Goal: Task Accomplishment & Management: Use online tool/utility

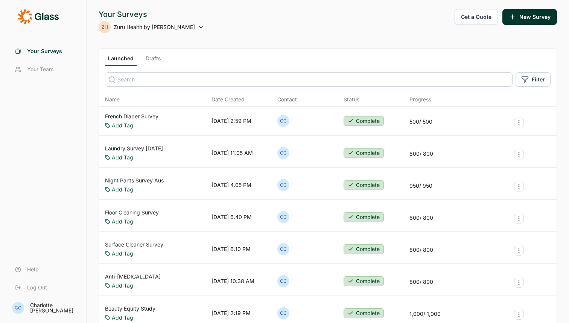
click at [157, 179] on link "Night Pants Survey Aus" at bounding box center [134, 181] width 59 height 8
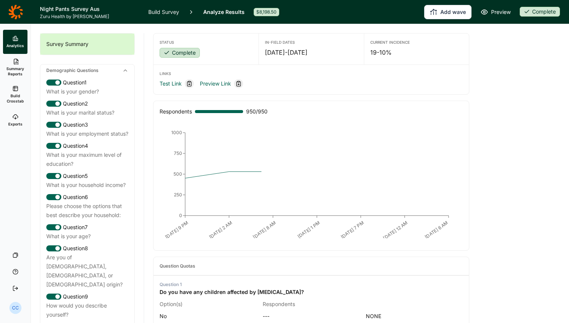
click at [17, 115] on icon at bounding box center [15, 117] width 6 height 6
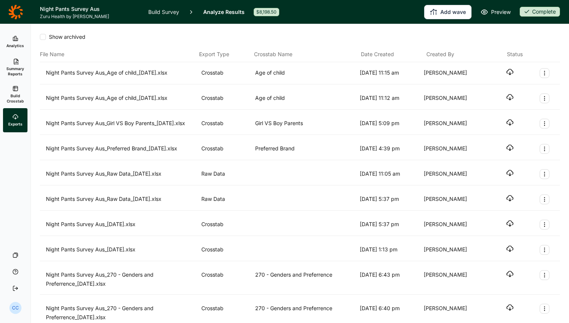
click at [508, 124] on icon "button" at bounding box center [511, 123] width 8 height 8
drag, startPoint x: 514, startPoint y: 146, endPoint x: 514, endPoint y: 140, distance: 6.1
click at [513, 146] on icon "button" at bounding box center [511, 148] width 8 height 8
click at [416, 14] on div "Add wave Preview Complete" at bounding box center [425, 12] width 272 height 14
